Goal: Book appointment/travel/reservation

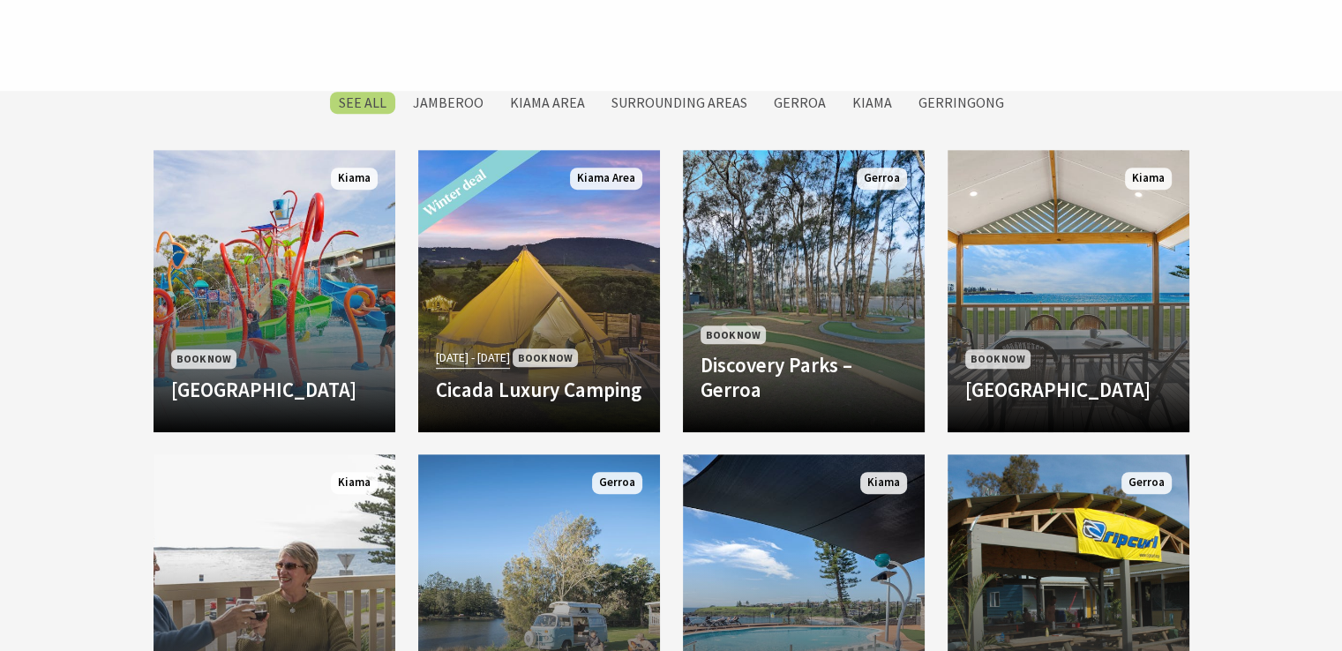
scroll to position [794, 0]
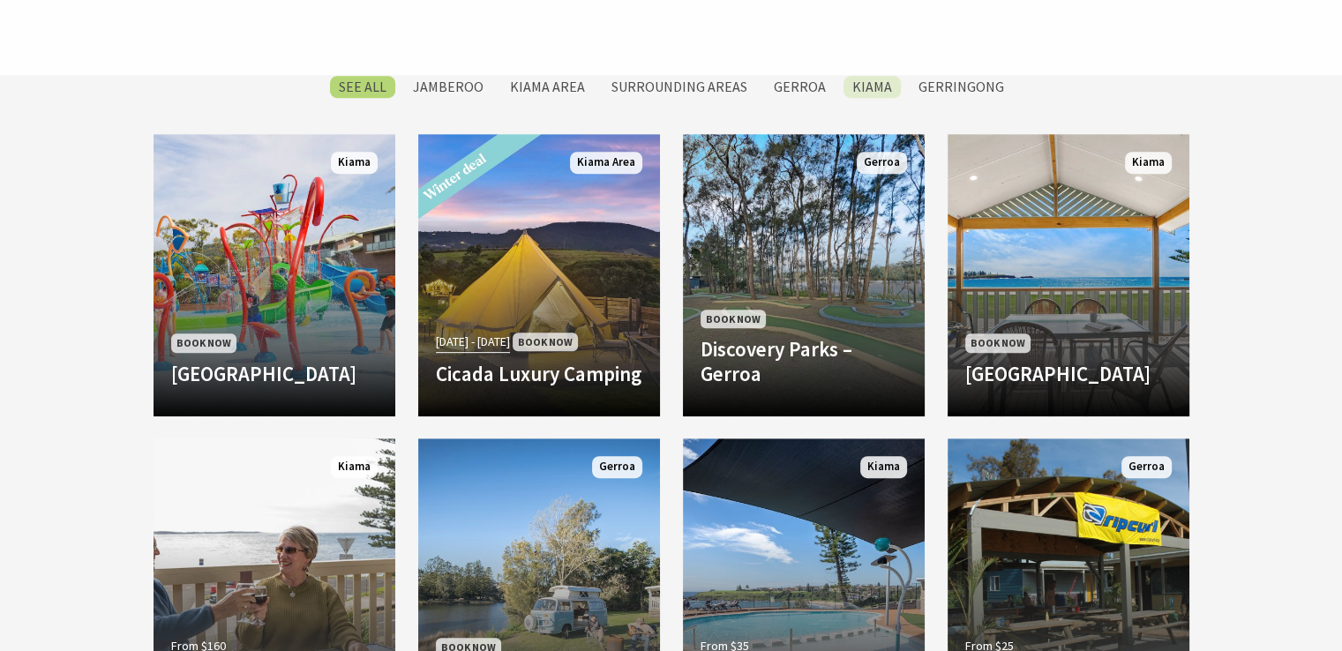
click at [865, 83] on label "Kiama" at bounding box center [872, 87] width 57 height 22
click at [0, 0] on input "Kiama" at bounding box center [0, 0] width 0 height 0
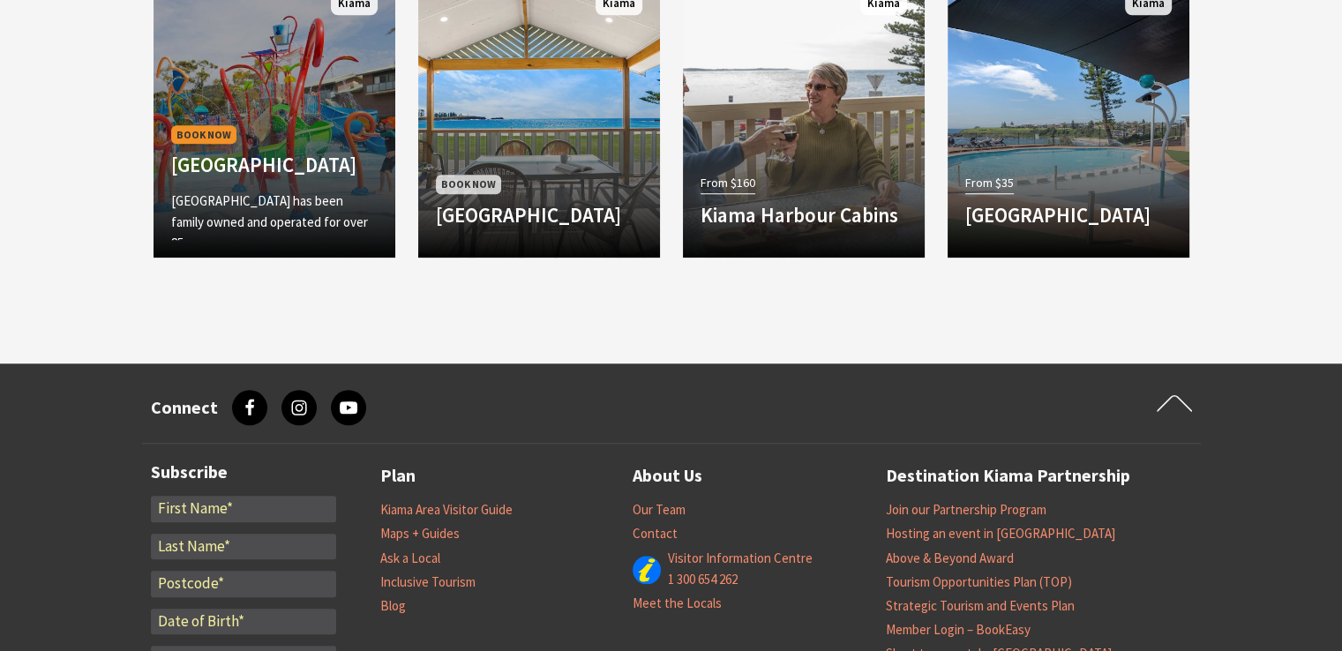
scroll to position [1568, 0]
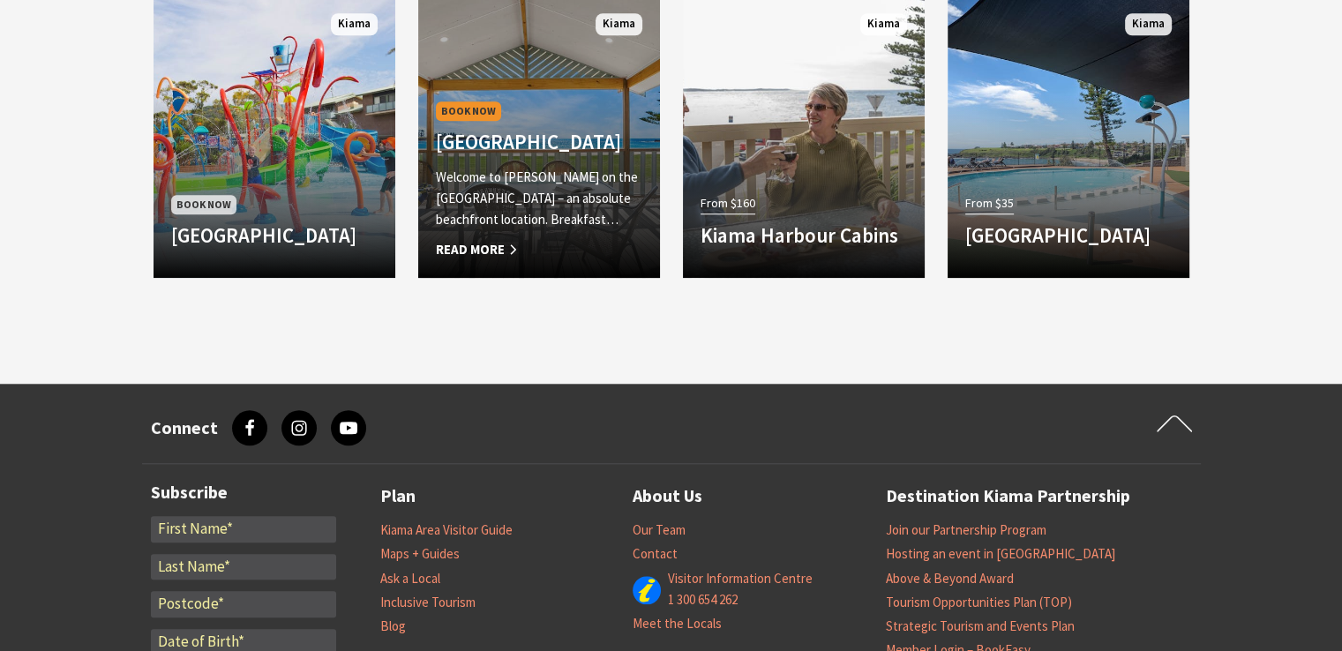
click at [471, 101] on span "Book Now" at bounding box center [468, 110] width 65 height 19
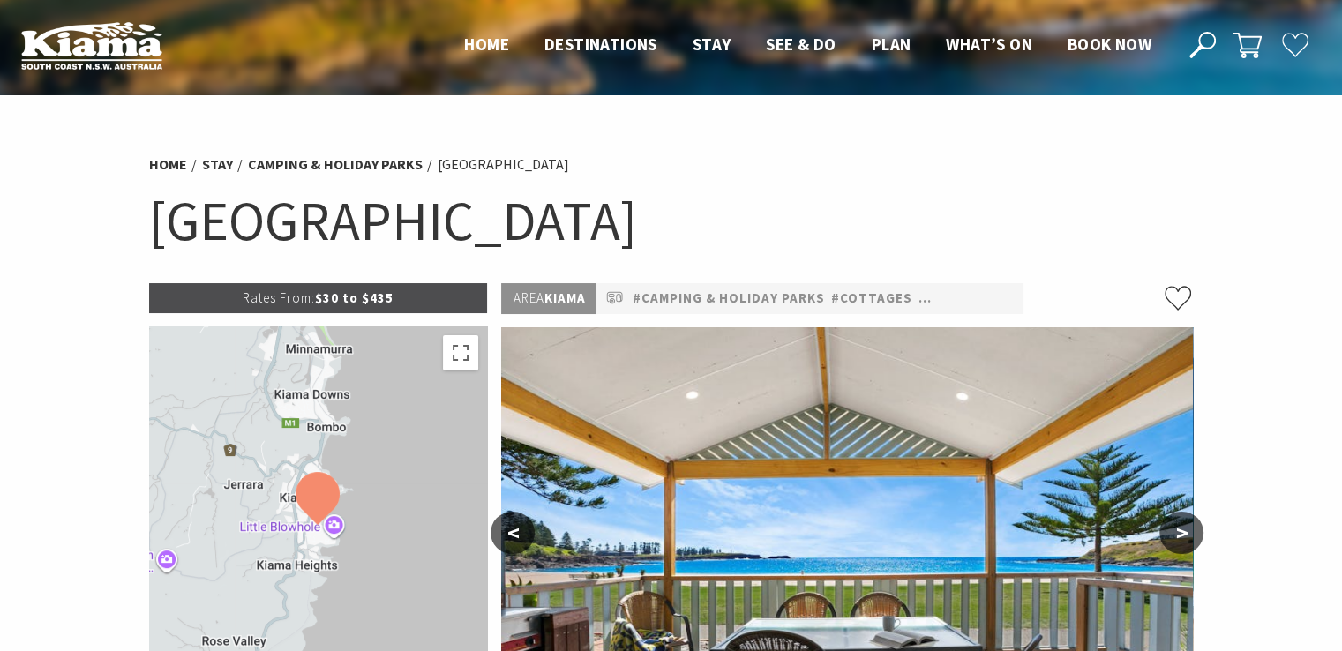
select select "3"
select select "2"
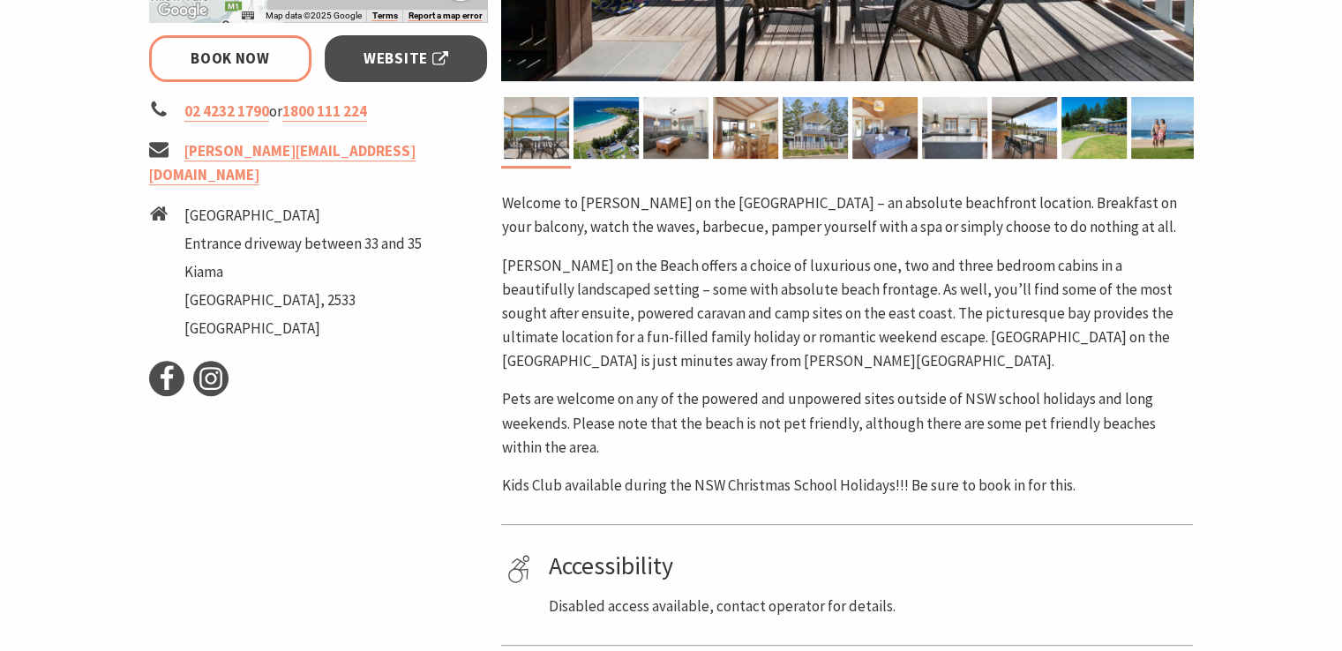
scroll to position [706, 0]
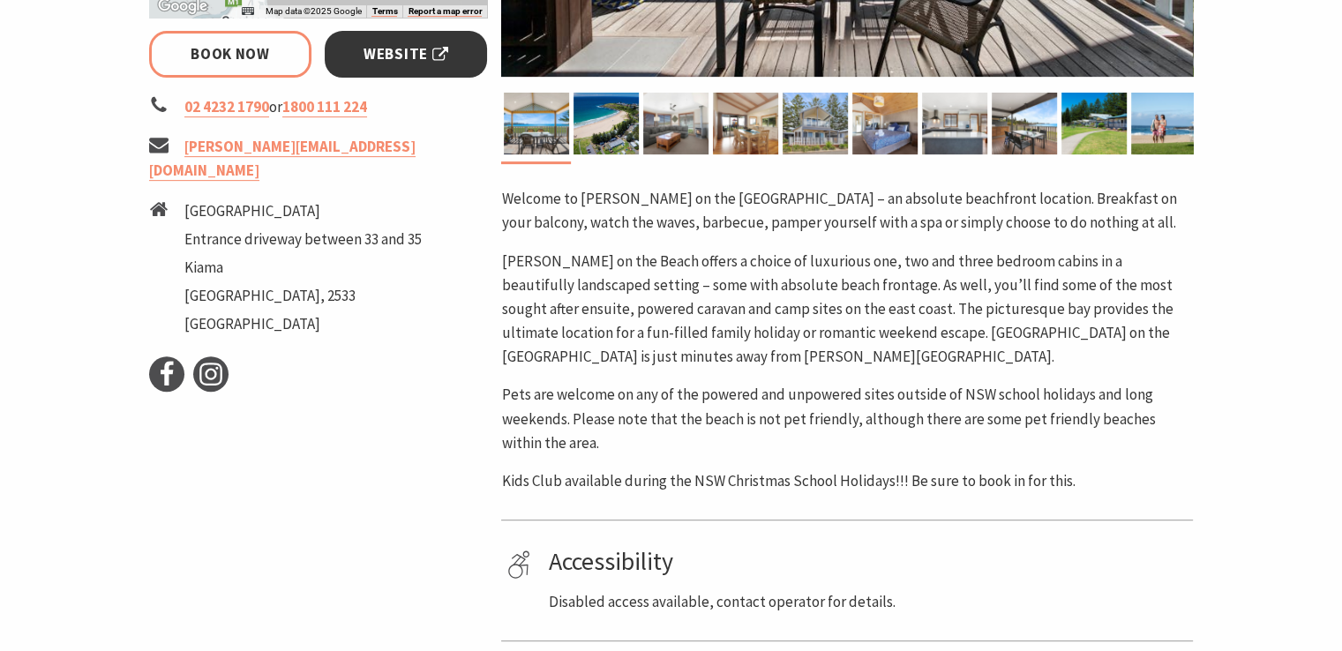
click at [391, 58] on span "Website" at bounding box center [406, 54] width 85 height 24
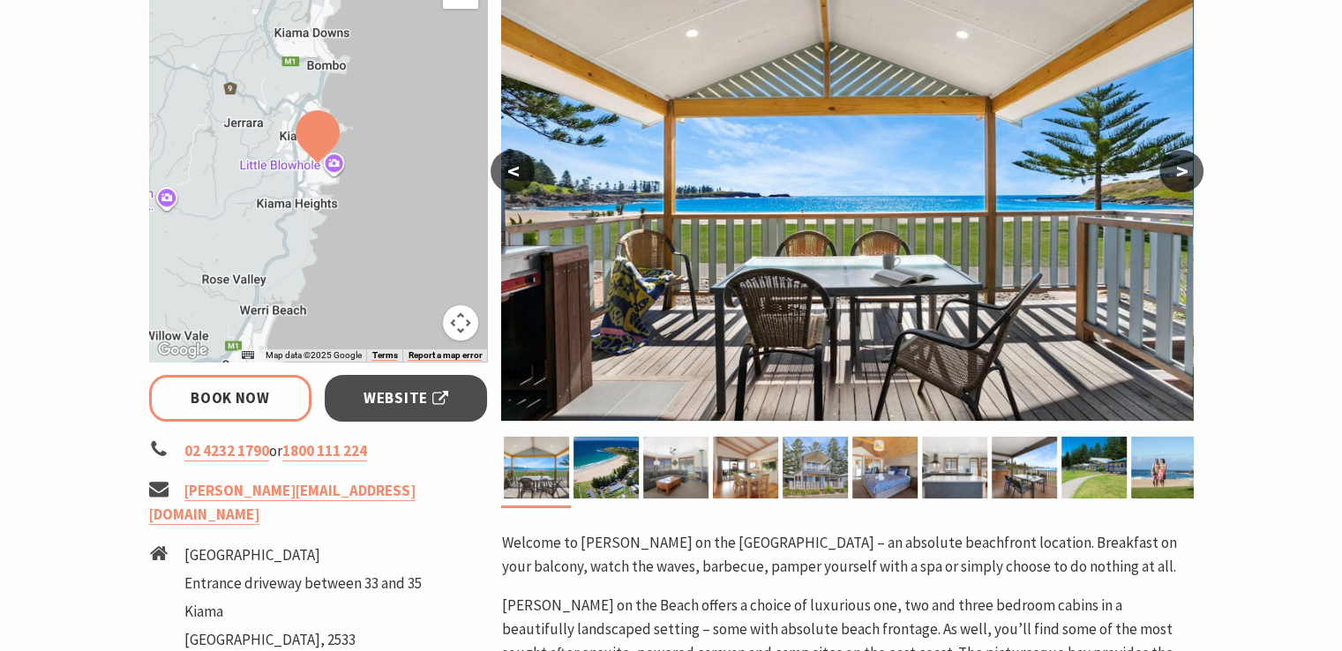
scroll to position [88, 0]
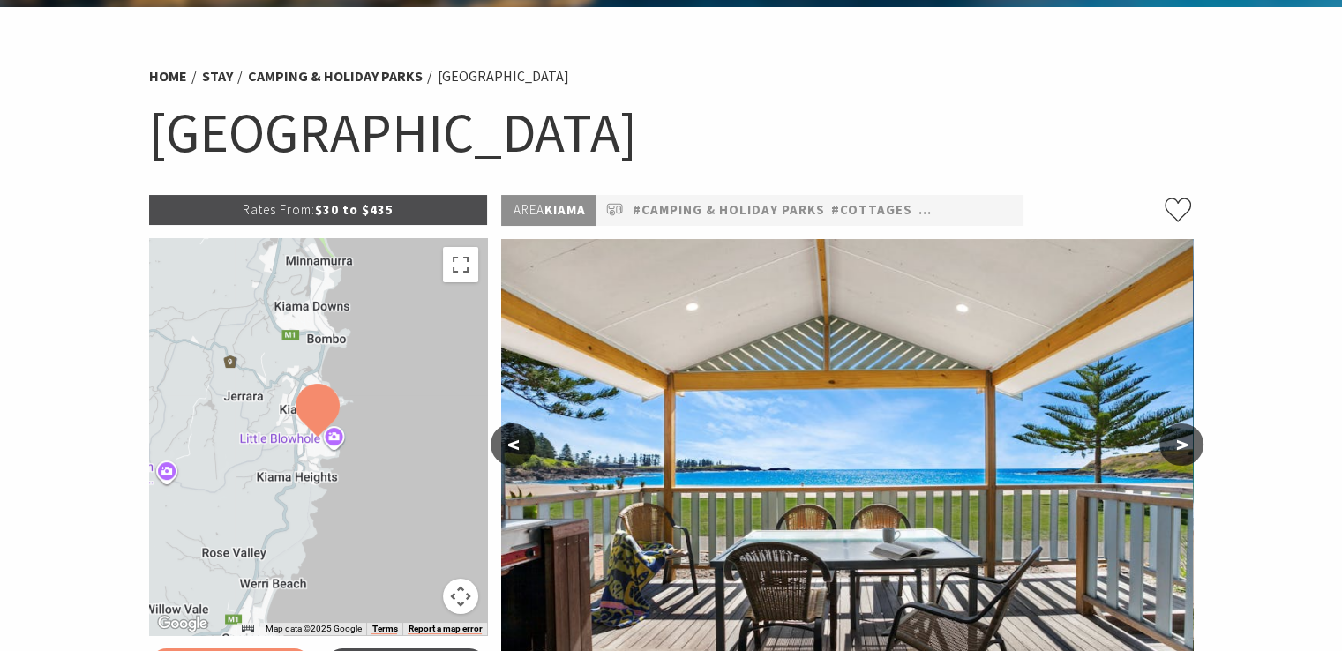
select select "3"
